Goal: Check status: Check status

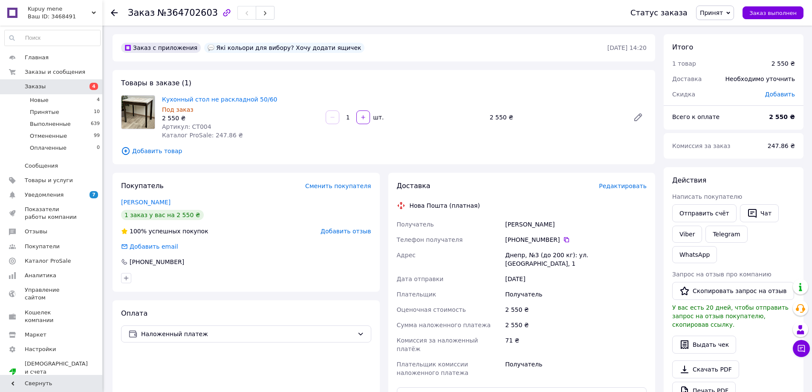
click at [118, 11] on div at bounding box center [119, 13] width 17 height 26
click at [113, 13] on use at bounding box center [114, 12] width 7 height 7
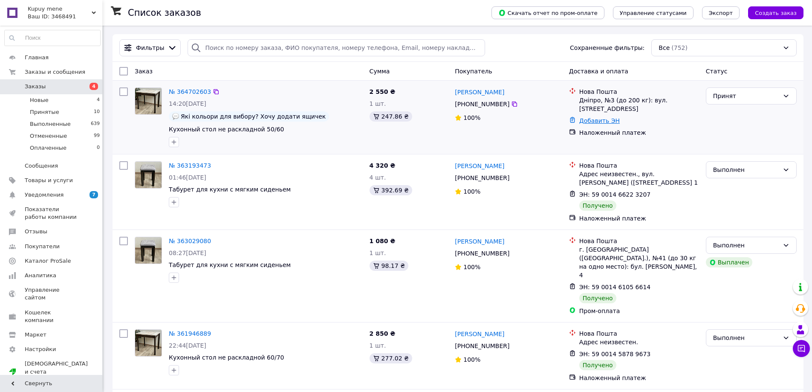
click at [593, 117] on link "Добавить ЭН" at bounding box center [599, 120] width 40 height 7
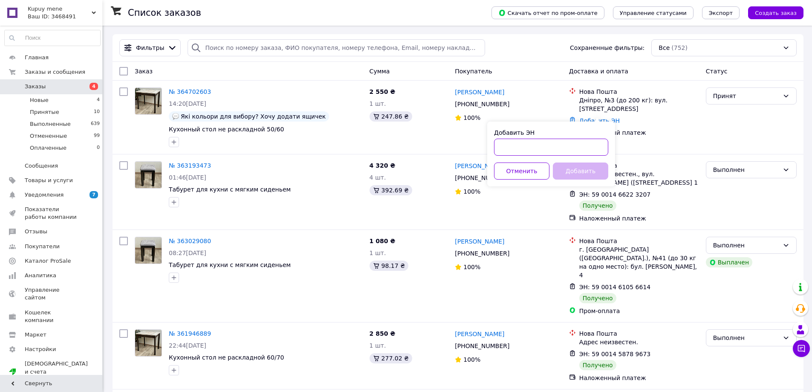
click at [504, 149] on input "Добавить ЭН" at bounding box center [551, 147] width 114 height 17
type input "59001474609049"
click at [588, 169] on button "Добавить" at bounding box center [580, 170] width 55 height 17
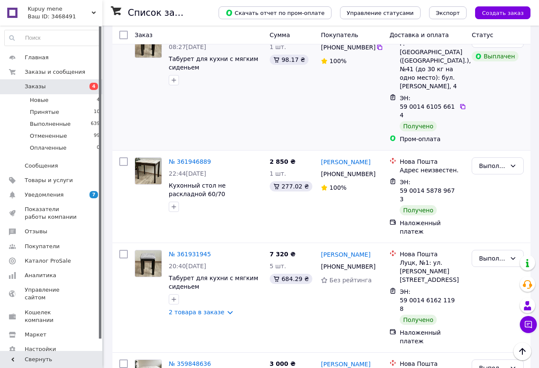
scroll to position [298, 0]
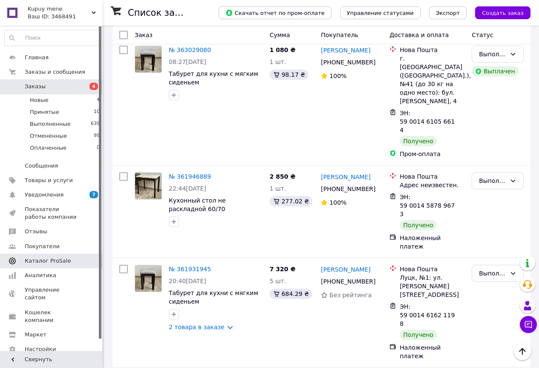
click at [45, 262] on span "Каталог ProSale" at bounding box center [48, 261] width 46 height 8
